Goal: Task Accomplishment & Management: Use online tool/utility

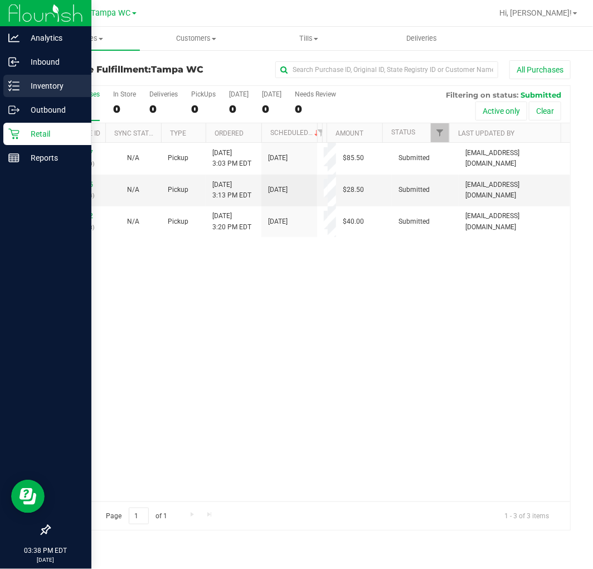
click at [28, 84] on p "Inventory" at bounding box center [53, 85] width 67 height 13
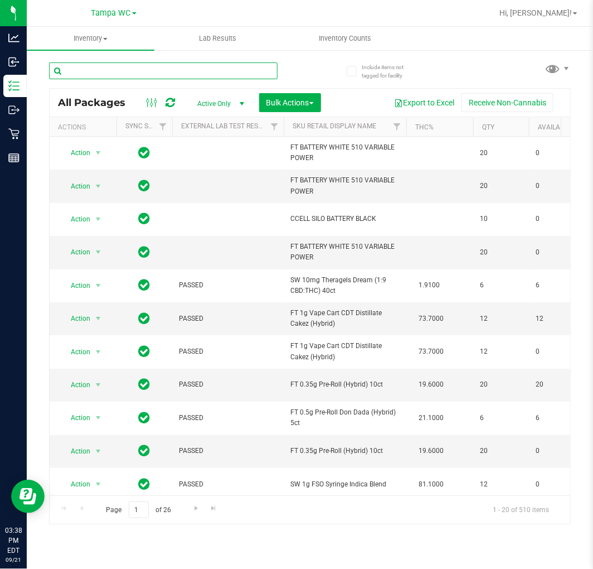
click at [146, 69] on input "text" at bounding box center [163, 70] width 229 height 17
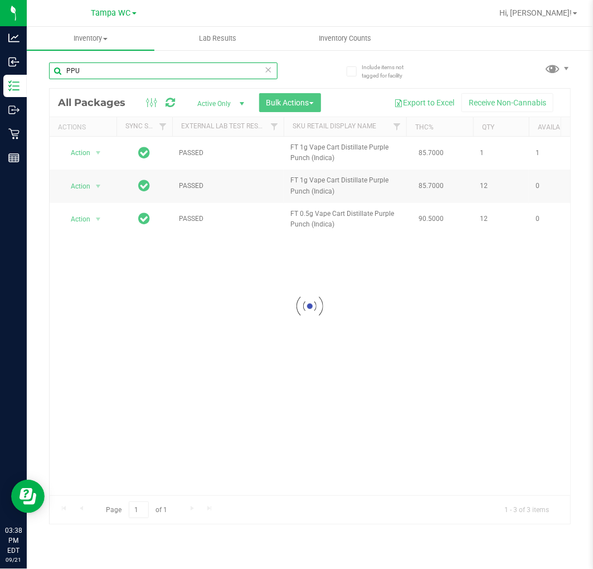
type input "PPU"
click at [195, 400] on div at bounding box center [310, 306] width 521 height 435
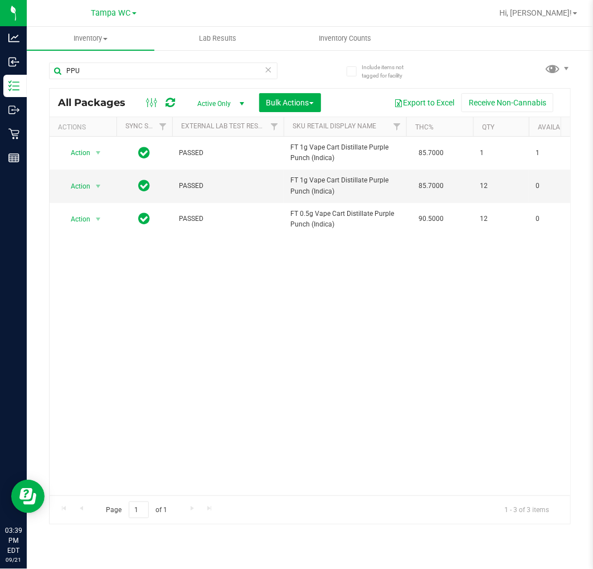
drag, startPoint x: 201, startPoint y: 487, endPoint x: 4, endPoint y: 9, distance: 516.4
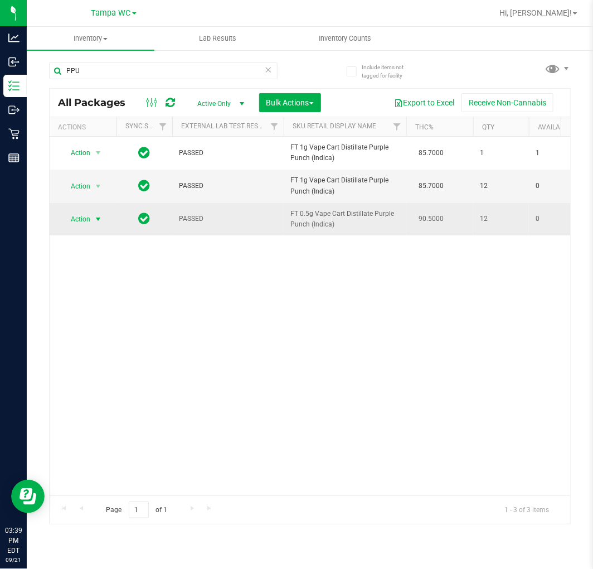
click at [69, 222] on span "Action" at bounding box center [76, 219] width 30 height 16
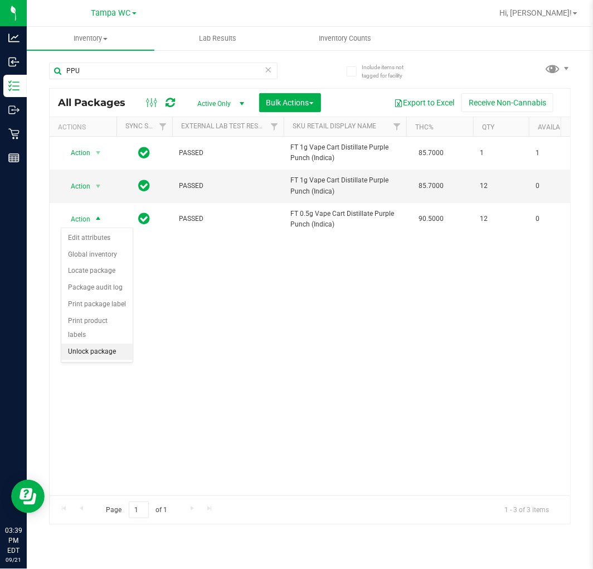
click at [95, 357] on li "Unlock package" at bounding box center [96, 351] width 71 height 17
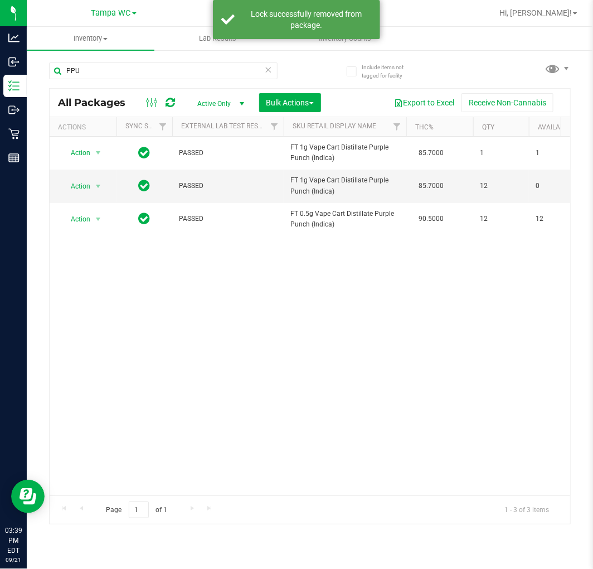
drag, startPoint x: 374, startPoint y: 374, endPoint x: 302, endPoint y: 176, distance: 211.3
click at [375, 363] on div "Action Action Adjust qty Create package Edit attributes Global inventory Locate…" at bounding box center [310, 316] width 521 height 358
